Goal: Task Accomplishment & Management: Manage account settings

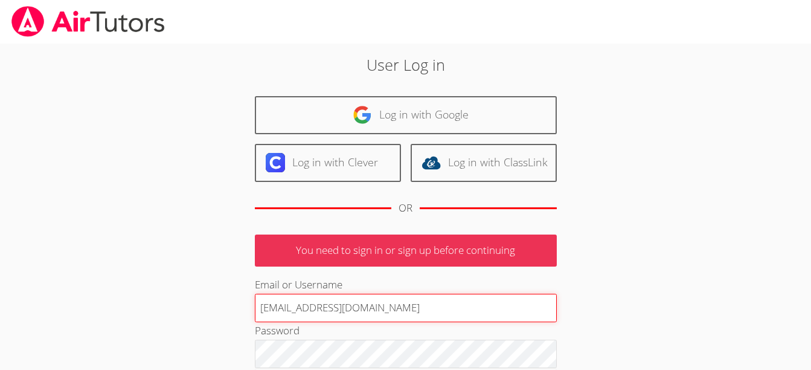
click at [323, 311] on input "terigennaro@airtutors.org" at bounding box center [406, 308] width 302 height 29
click at [373, 312] on input "terigennaroairtutors.org" at bounding box center [406, 308] width 302 height 29
click at [400, 314] on input "terigennaroairtutor@" at bounding box center [406, 308] width 302 height 29
type input "terigennaroairtutor@"
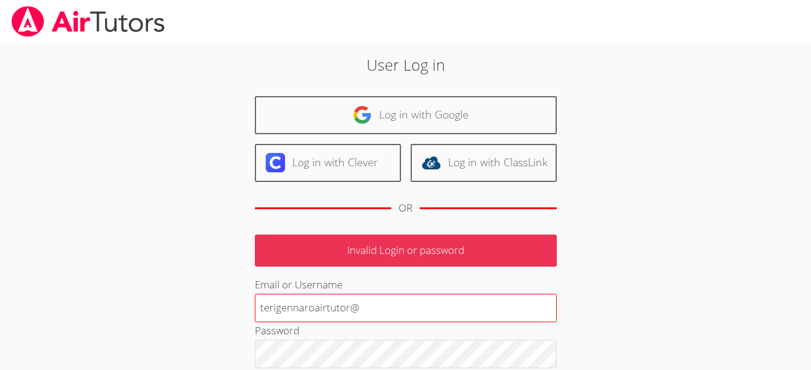
click at [368, 301] on input "terigennaroairtutor@" at bounding box center [406, 308] width 302 height 29
type input "[EMAIL_ADDRESS][DOMAIN_NAME]"
click at [423, 306] on input "[EMAIL_ADDRESS][DOMAIN_NAME]" at bounding box center [406, 308] width 302 height 29
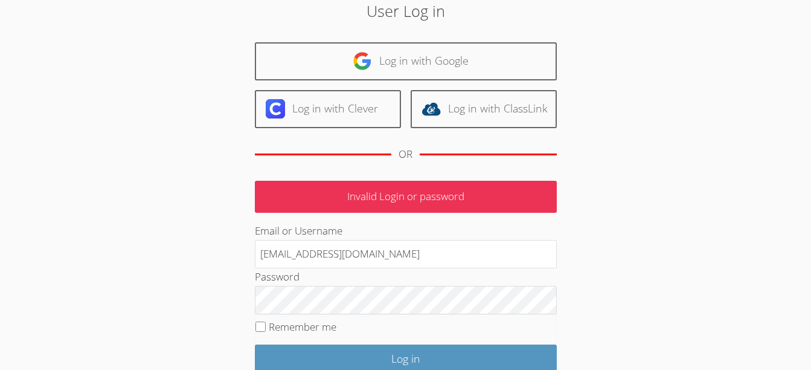
scroll to position [62, 0]
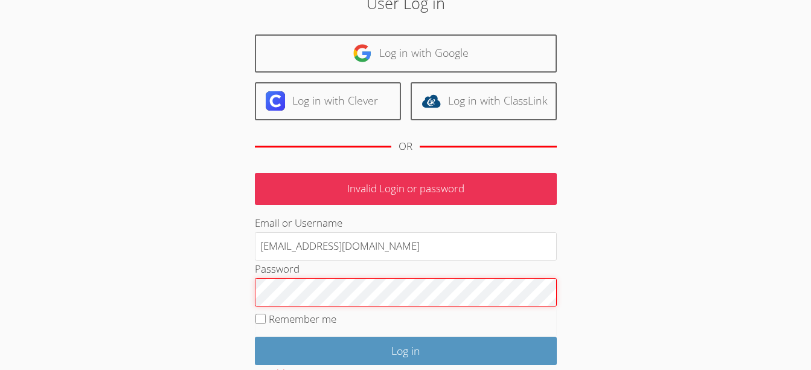
click at [255, 337] on input "Log in" at bounding box center [406, 351] width 302 height 28
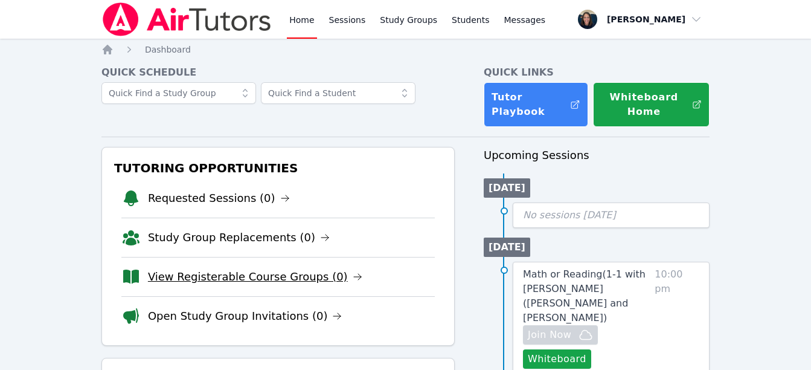
click at [214, 277] on link "View Registerable Course Groups (0)" at bounding box center [255, 276] width 214 height 17
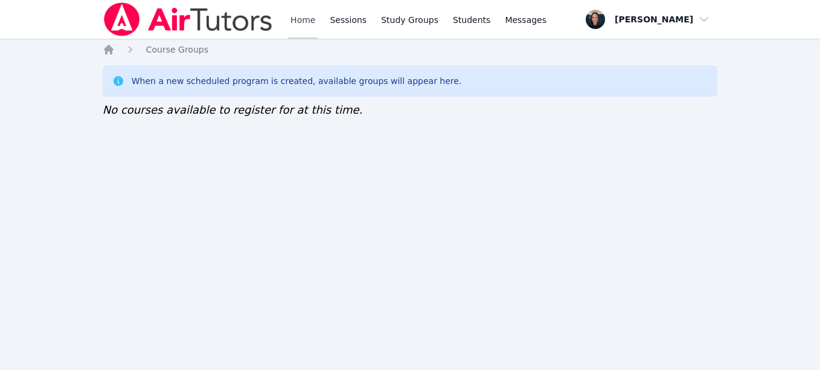
click at [308, 16] on link "Home" at bounding box center [303, 19] width 30 height 39
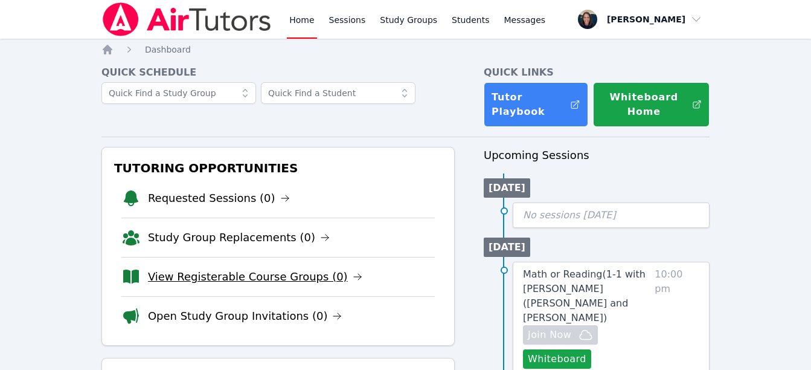
click at [268, 269] on link "View Registerable Course Groups (0)" at bounding box center [255, 276] width 214 height 17
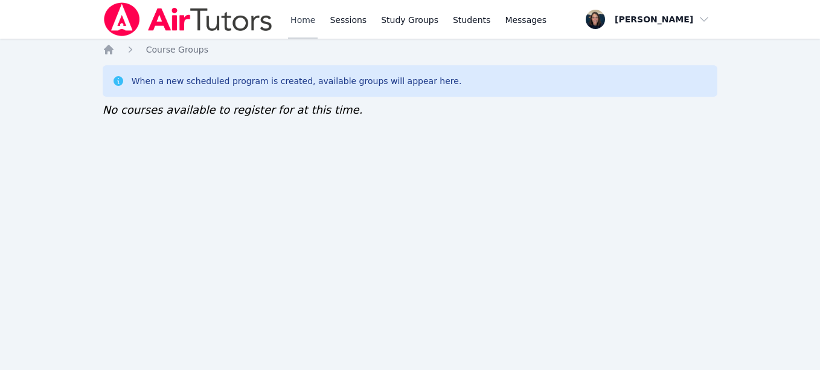
click at [305, 27] on link "Home" at bounding box center [303, 19] width 30 height 39
